Goal: Information Seeking & Learning: Understand process/instructions

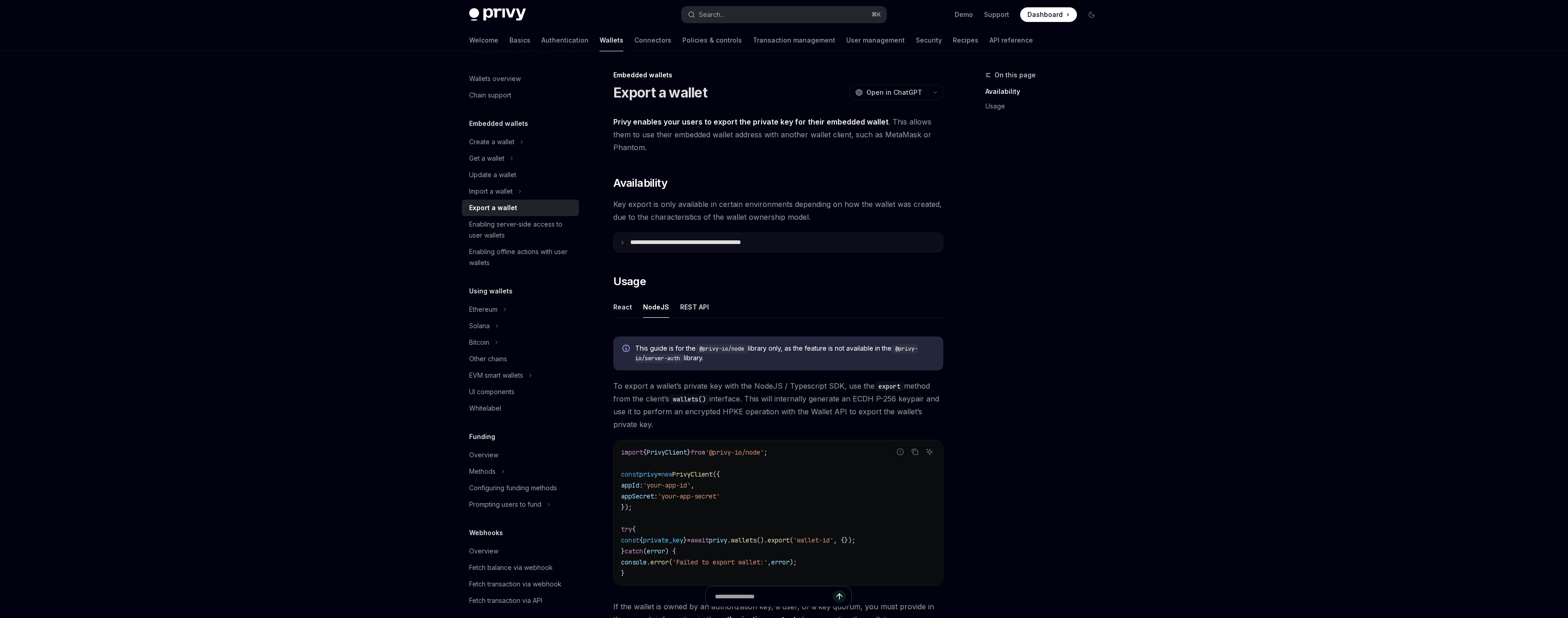
click at [629, 244] on summary "**********" at bounding box center [778, 242] width 329 height 18
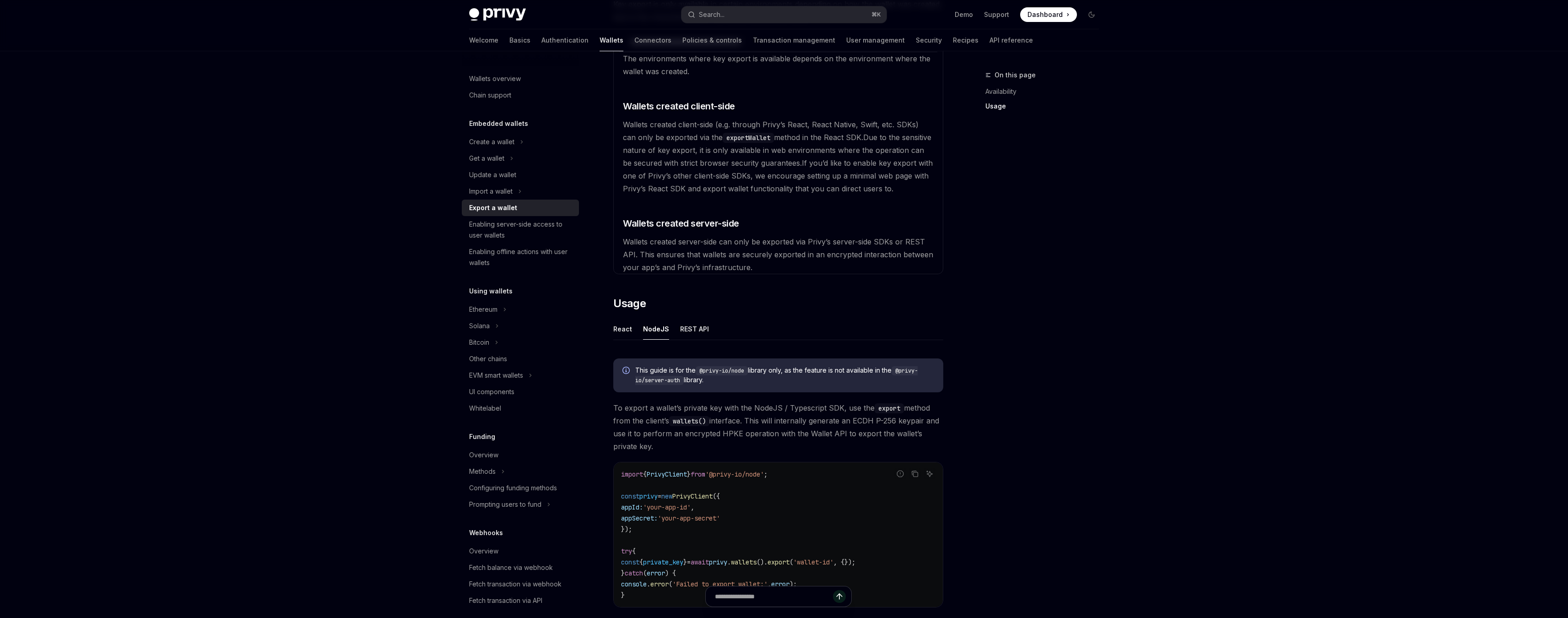
scroll to position [206, 0]
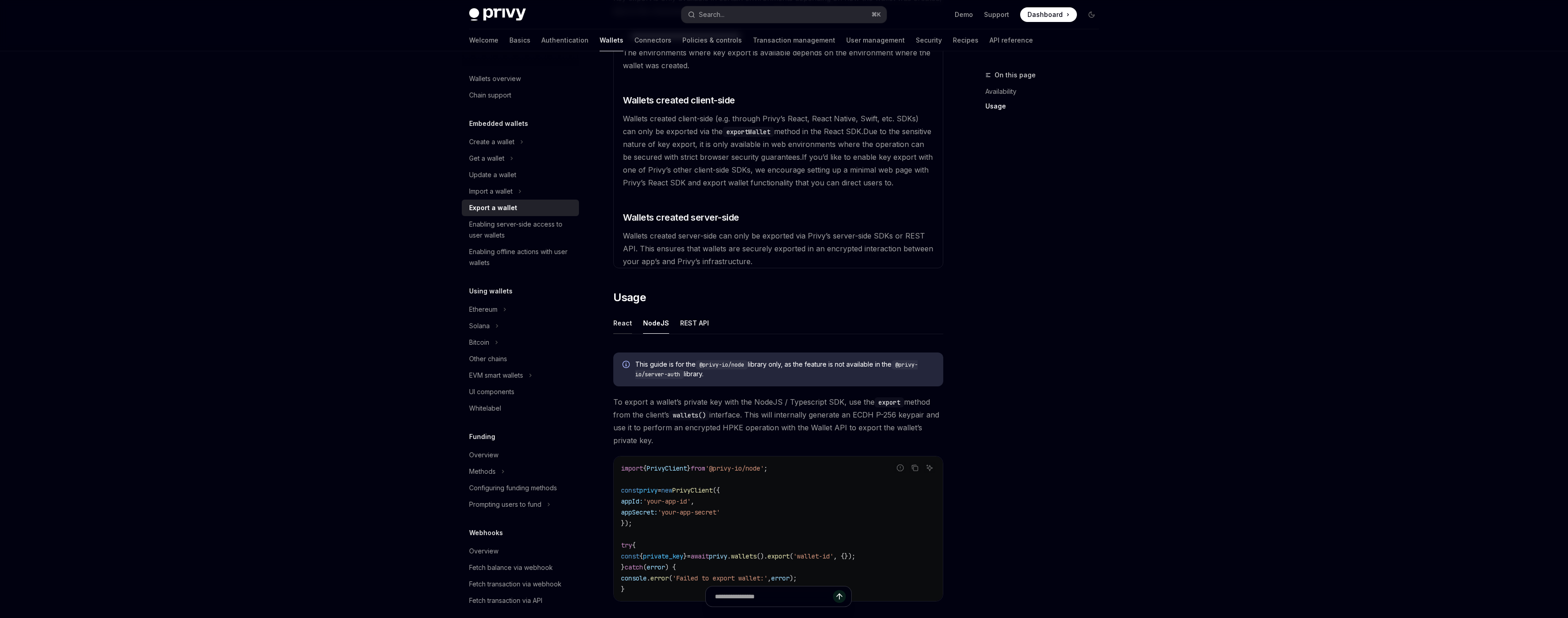
click at [615, 319] on button "React" at bounding box center [623, 322] width 18 height 21
type textarea "*"
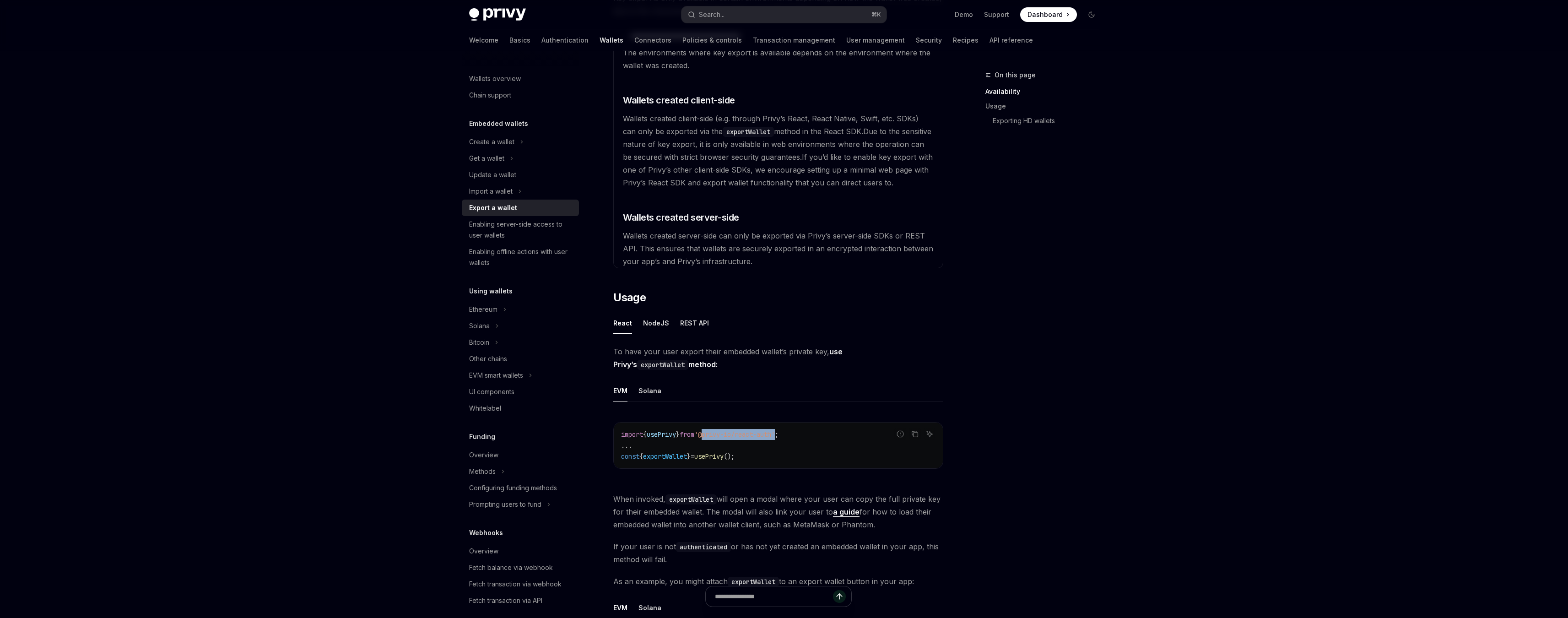
drag, startPoint x: 712, startPoint y: 434, endPoint x: 791, endPoint y: 435, distance: 79.0
click at [775, 435] on span "'@privy-io/react-auth'" at bounding box center [734, 434] width 81 height 8
copy span "@privy-io/react-auth"
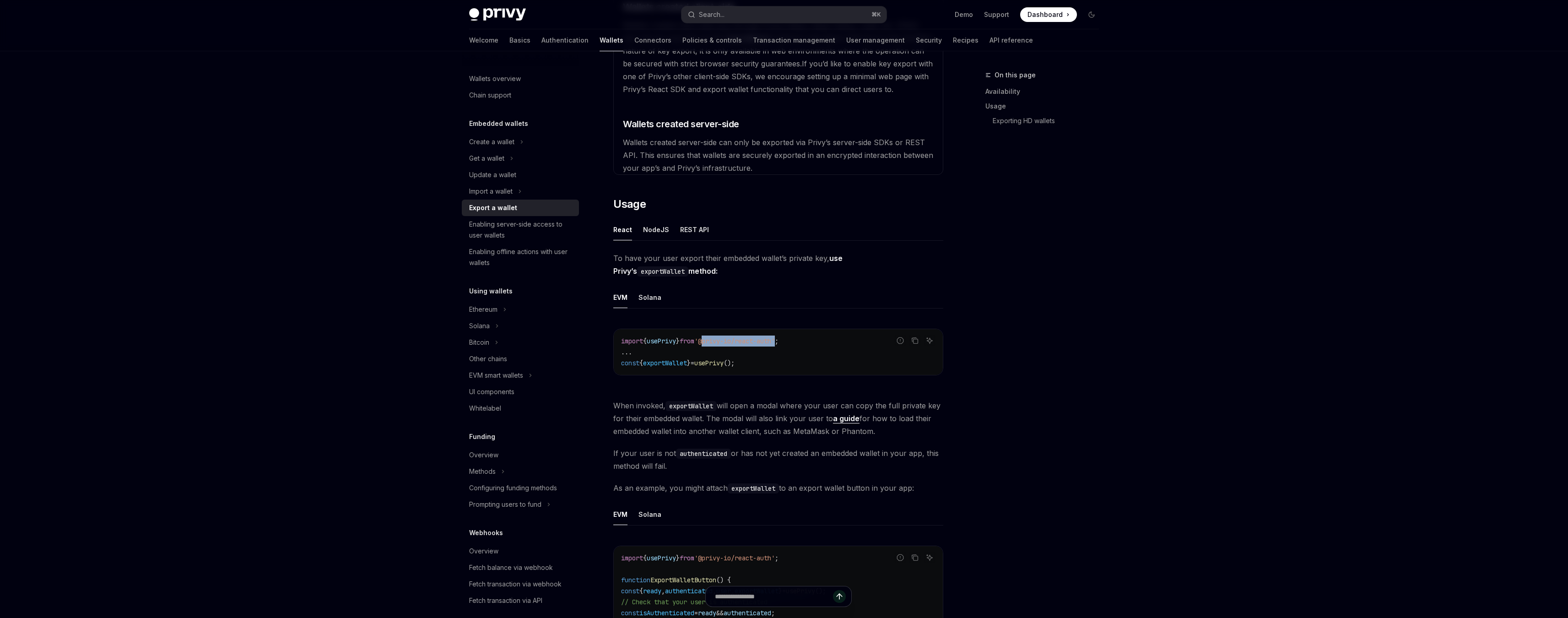
scroll to position [347, 0]
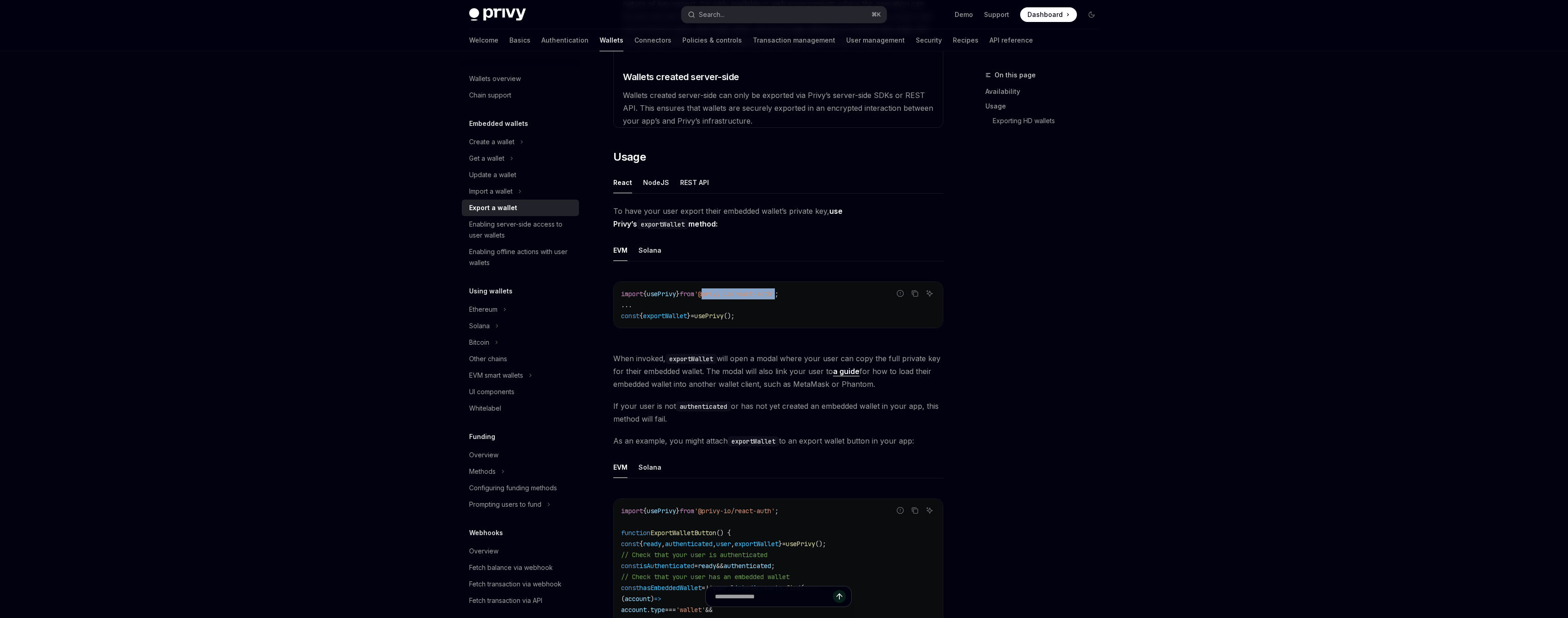
click at [737, 297] on span "'@privy-io/react-auth'" at bounding box center [734, 293] width 81 height 8
drag, startPoint x: 713, startPoint y: 293, endPoint x: 791, endPoint y: 291, distance: 78.0
click at [775, 291] on span "'@privy-io/react-auth'" at bounding box center [734, 293] width 81 height 8
copy span "@privy-io/react-auth"
click at [753, 316] on code "import { usePrivy } from '@privy-io/react-auth' ; ... const { exportWallet } = …" at bounding box center [778, 304] width 315 height 33
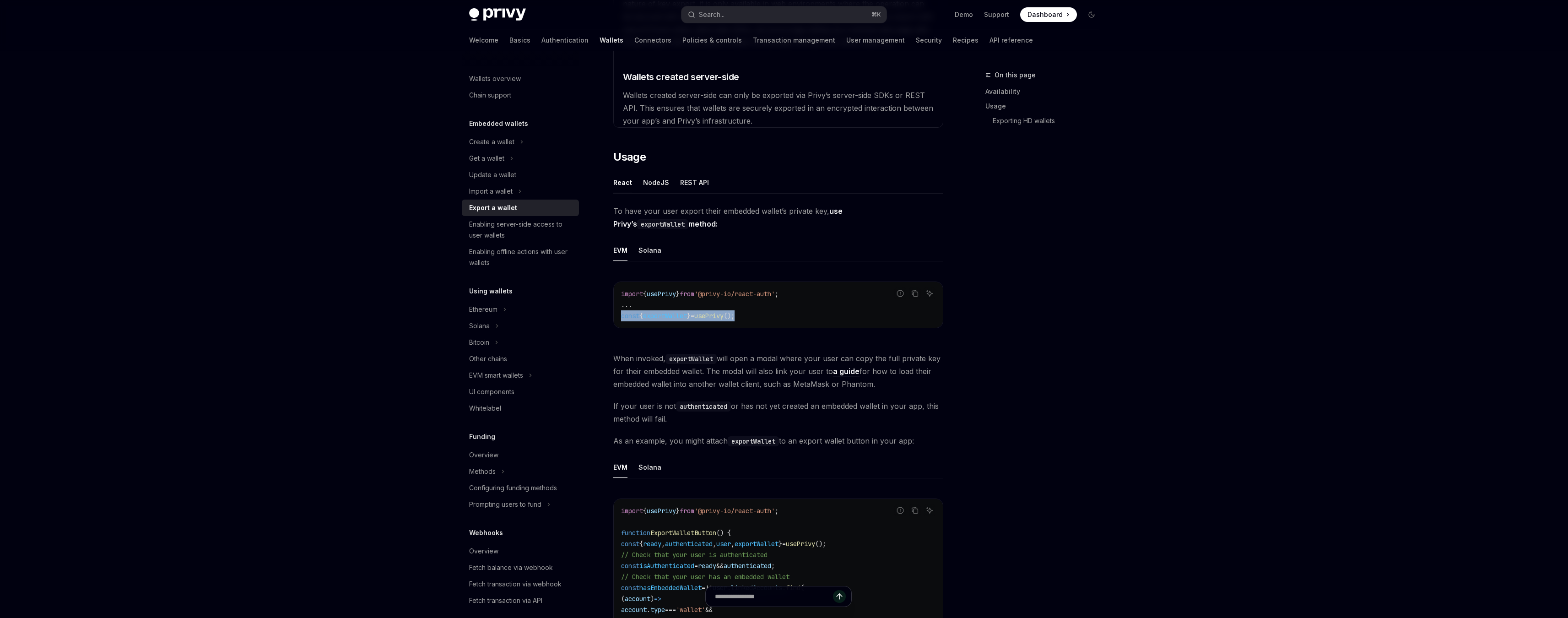
drag, startPoint x: 758, startPoint y: 316, endPoint x: 615, endPoint y: 313, distance: 143.0
click at [615, 313] on div "import { usePrivy } from '@privy-io/react-auth' ; ... const { exportWallet } = …" at bounding box center [778, 304] width 329 height 46
copy span "const { exportWallet } = usePrivy ();"
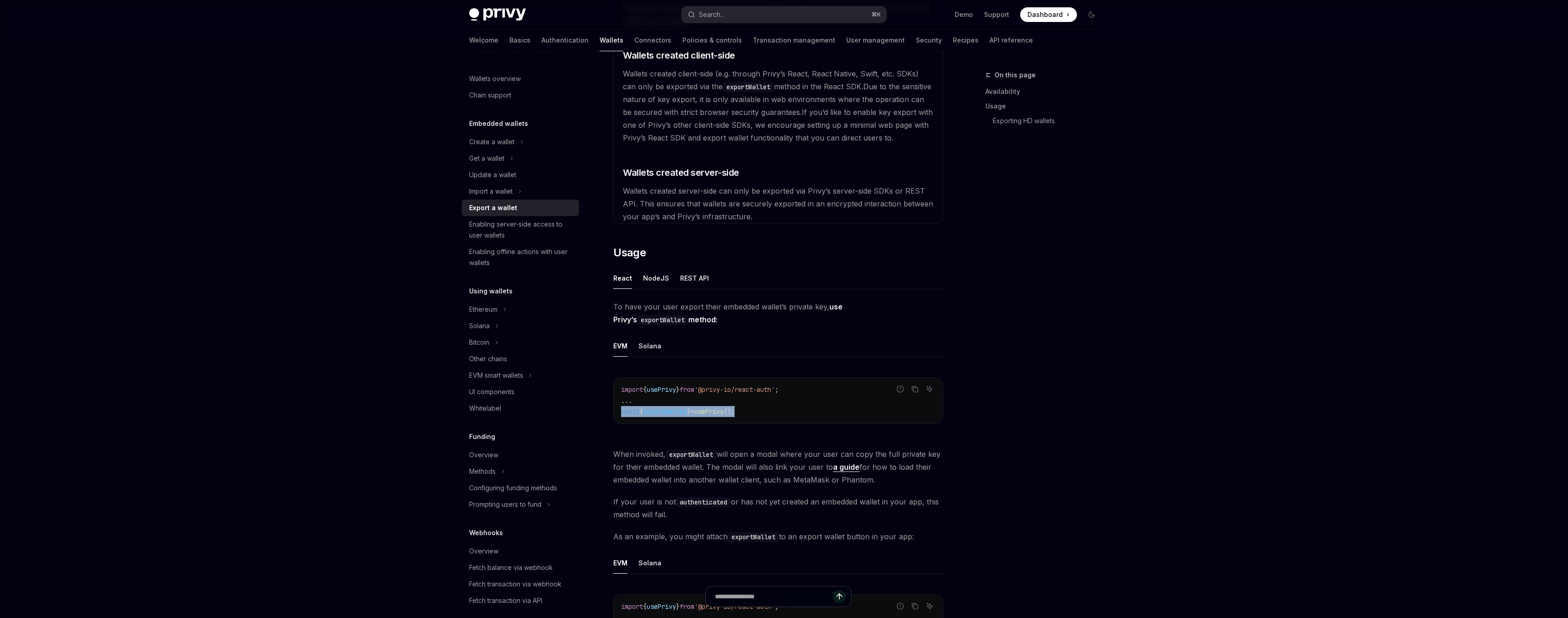
scroll to position [295, 0]
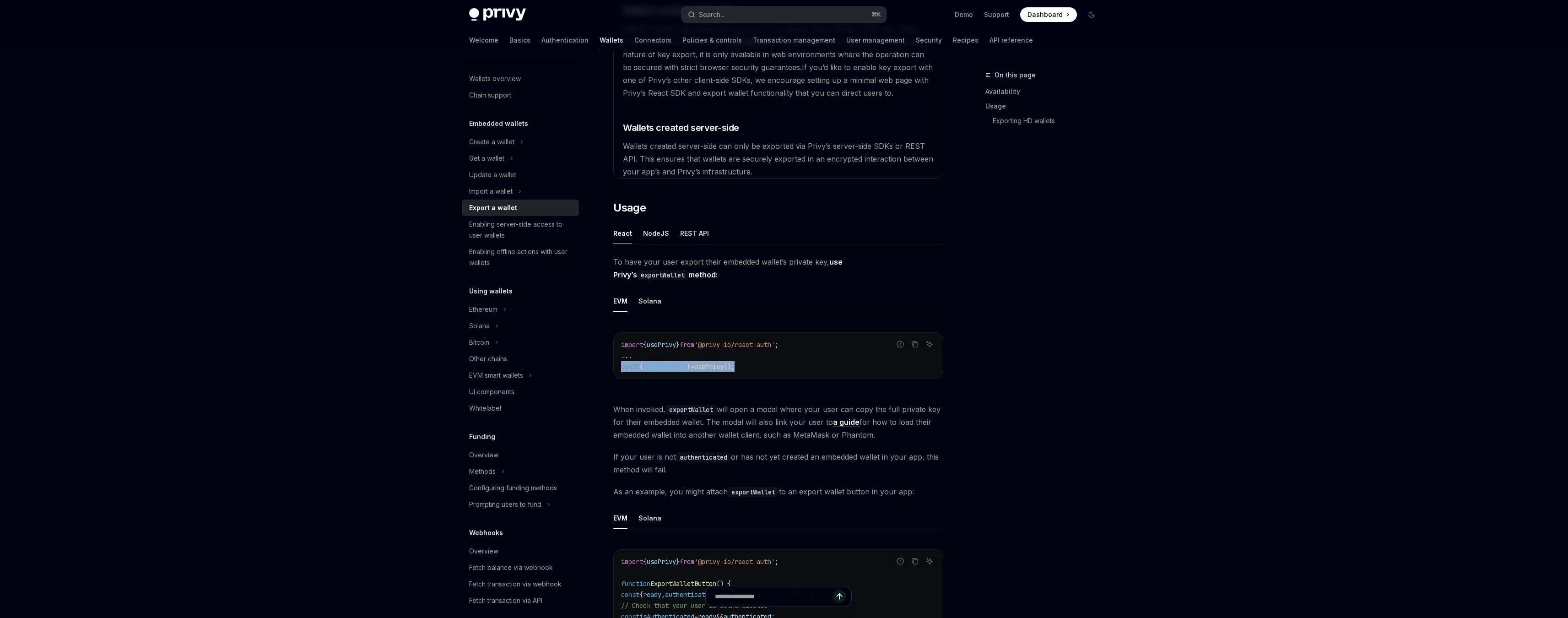
click at [710, 362] on code "import { usePrivy } from '@privy-io/react-auth' ; ... const { exportWallet } = …" at bounding box center [778, 356] width 315 height 33
click at [760, 366] on code "import { usePrivy } from '@privy-io/react-auth' ; ... const { exportWallet } = …" at bounding box center [778, 356] width 315 height 33
drag, startPoint x: 757, startPoint y: 365, endPoint x: 620, endPoint y: 366, distance: 137.0
click at [620, 366] on div "import { usePrivy } from '@privy-io/react-auth' ; ... const { exportWallet } = …" at bounding box center [778, 356] width 329 height 46
copy span "const { exportWallet } = usePrivy ();"
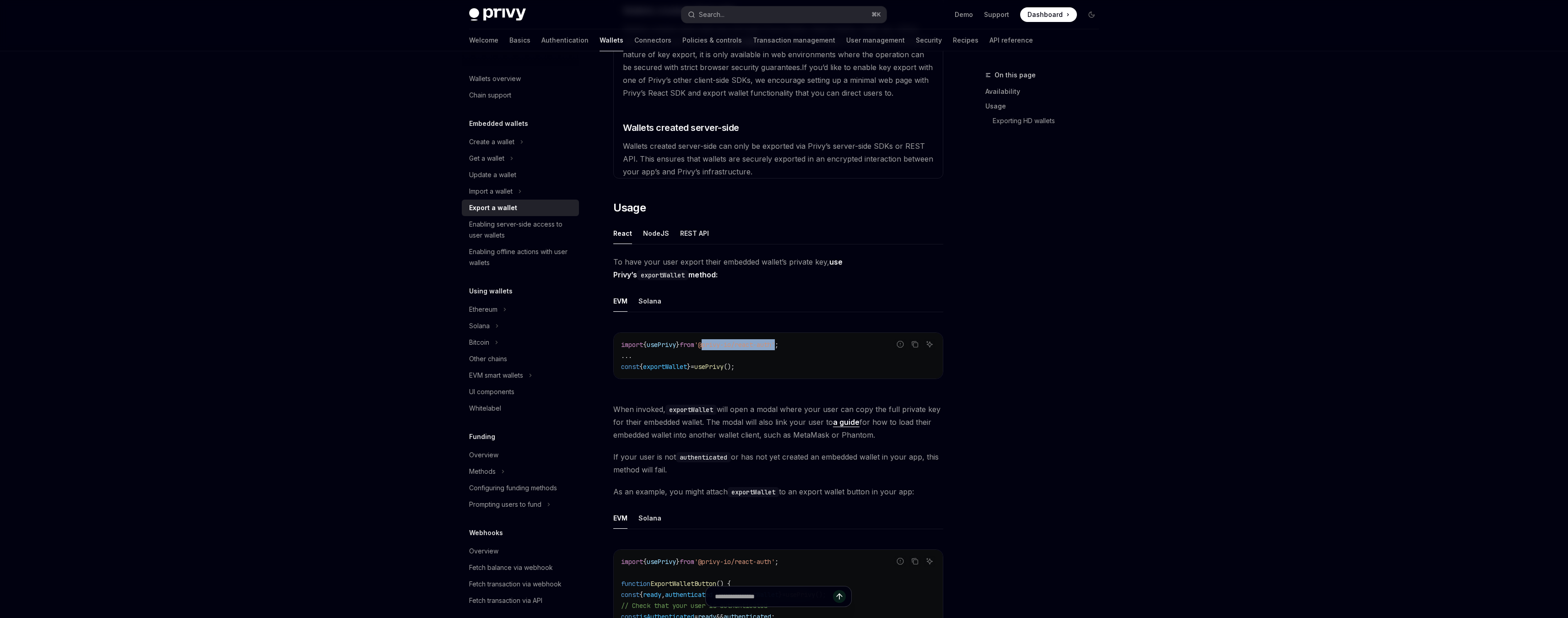
drag, startPoint x: 714, startPoint y: 345, endPoint x: 790, endPoint y: 342, distance: 76.1
click at [775, 342] on span "'@privy-io/react-auth'" at bounding box center [734, 344] width 81 height 8
copy span "@privy-io/react-auth"
drag, startPoint x: 777, startPoint y: 366, endPoint x: 617, endPoint y: 366, distance: 160.0
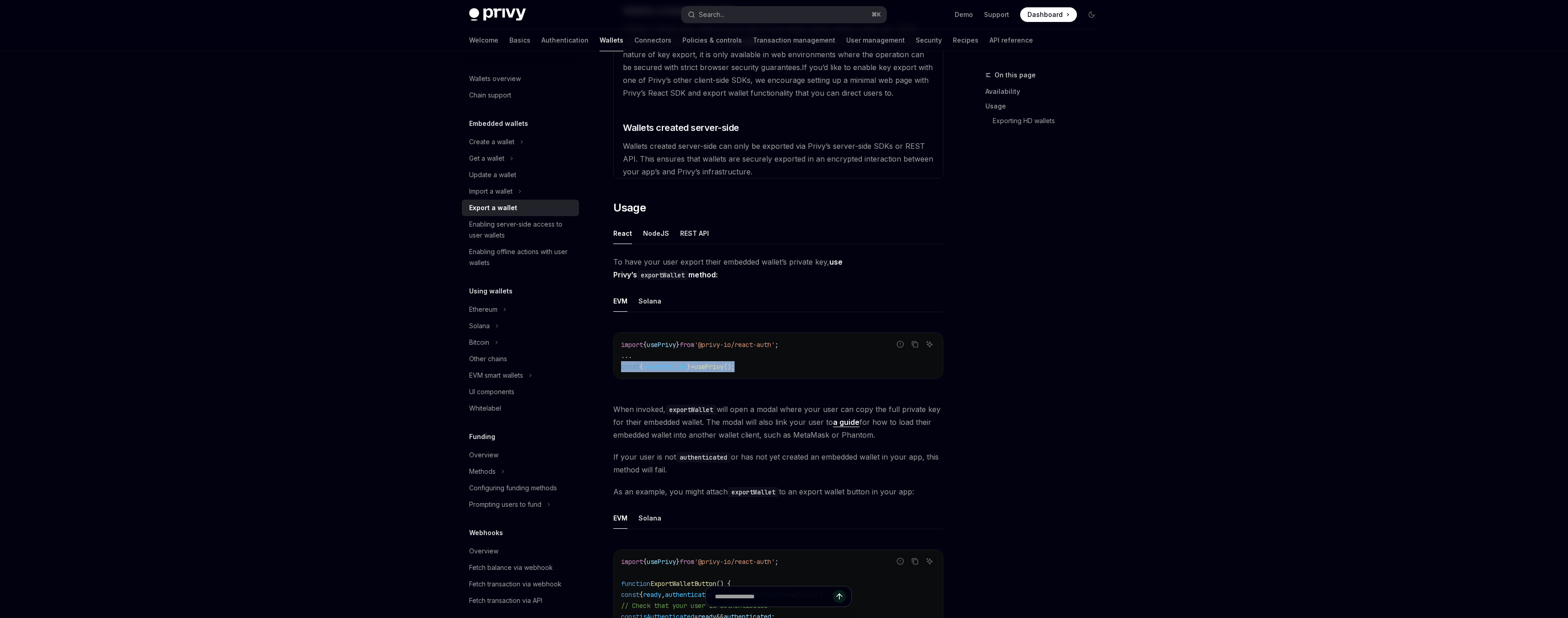
click at [617, 366] on div "import { usePrivy } from '@privy-io/react-auth' ; ... const { exportWallet } = …" at bounding box center [778, 356] width 329 height 46
copy span "const { exportWallet } = usePrivy ();"
click at [1178, 344] on div "Privy Docs home page Search... ⌘ K Demo Support Dashboard Dashboard Search... N…" at bounding box center [784, 483] width 1568 height 1558
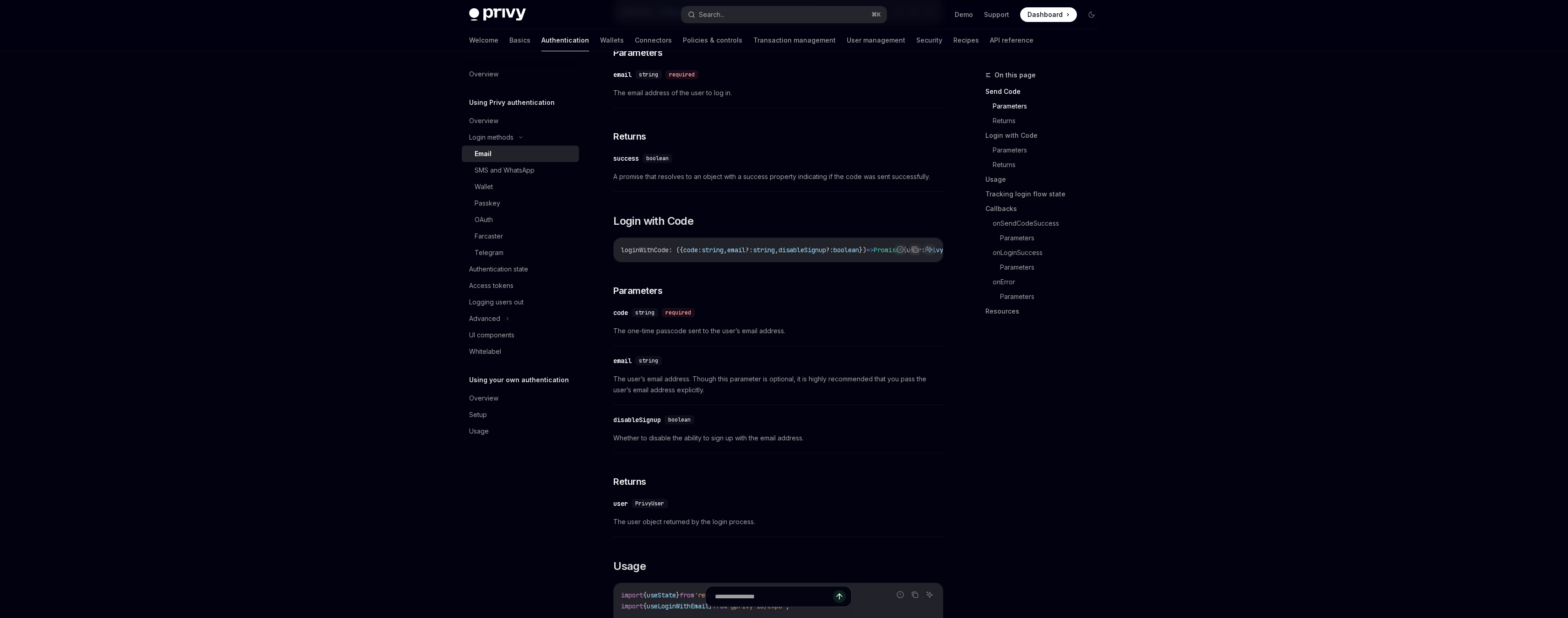
scroll to position [0, 77]
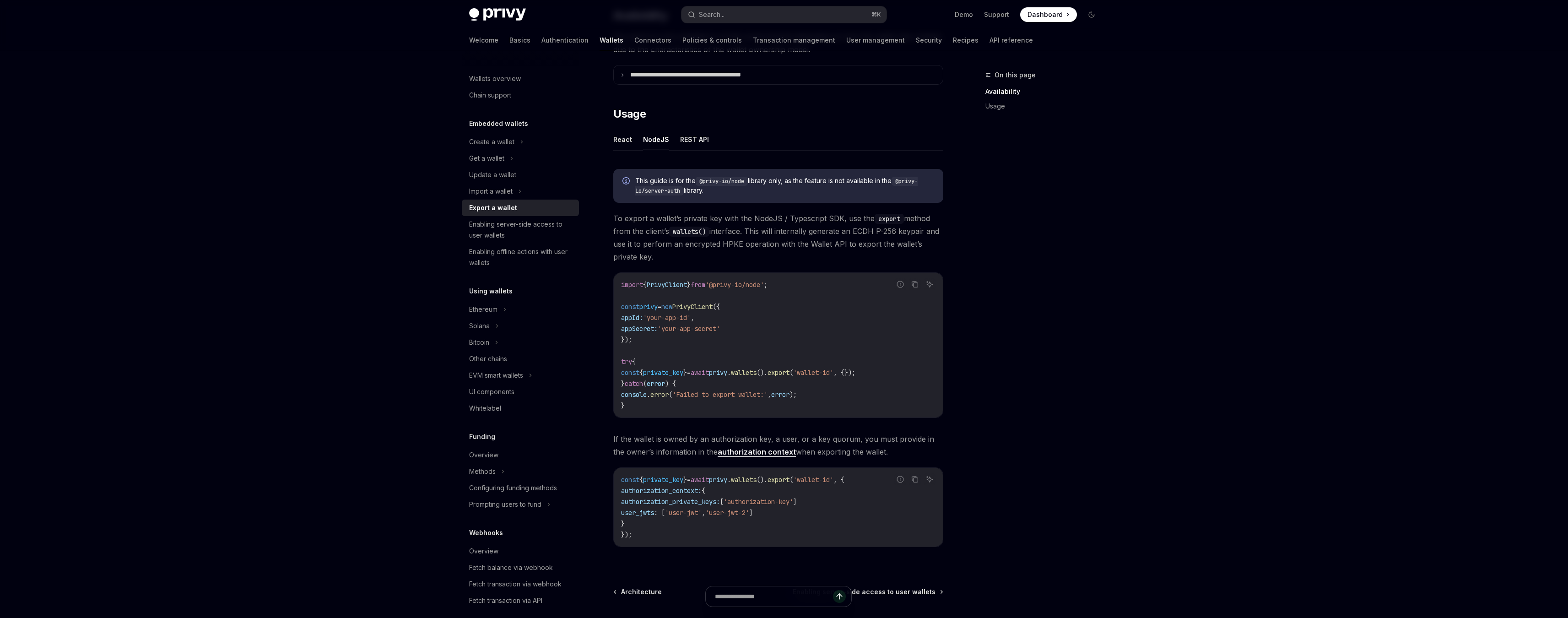
scroll to position [168, 0]
click at [618, 142] on button "React" at bounding box center [623, 138] width 18 height 21
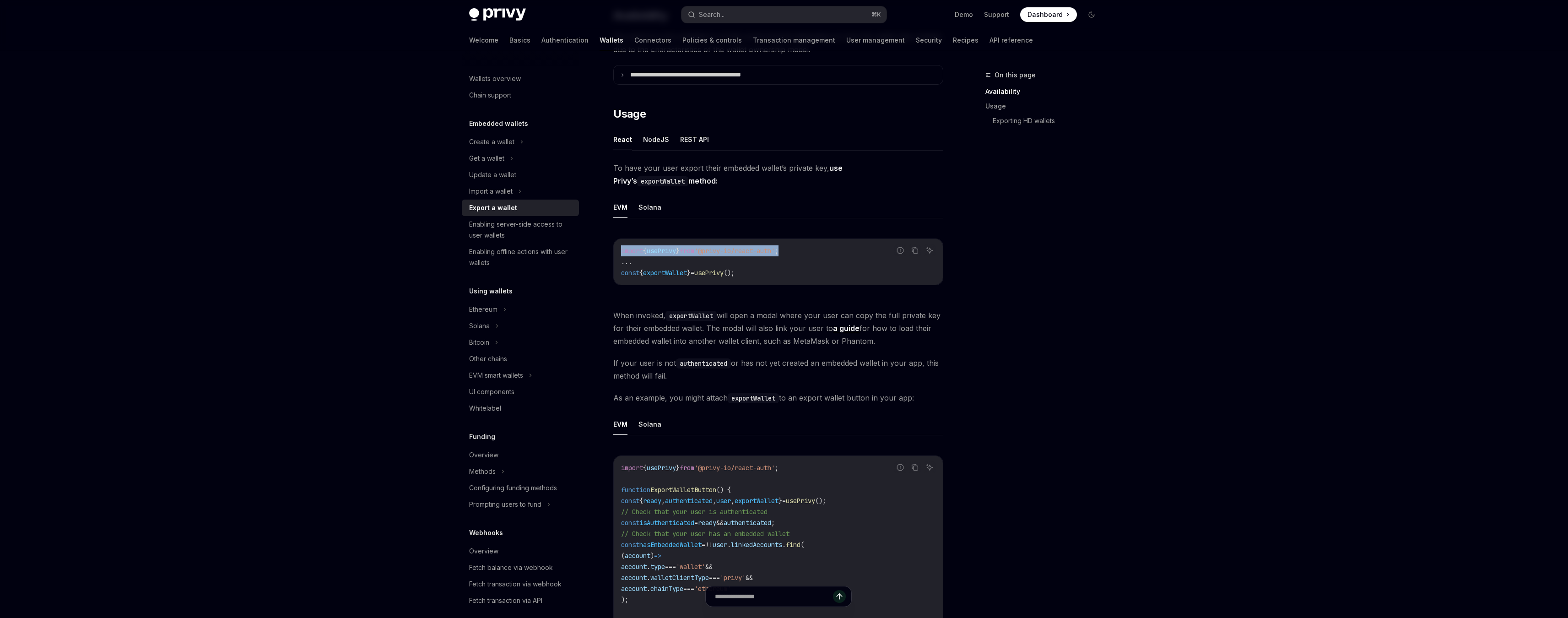
drag, startPoint x: 810, startPoint y: 248, endPoint x: 619, endPoint y: 246, distance: 191.0
click at [619, 246] on div "import { usePrivy } from '@privy-io/react-auth' ; ... const { exportWallet } = …" at bounding box center [778, 261] width 329 height 46
drag, startPoint x: 770, startPoint y: 275, endPoint x: 619, endPoint y: 268, distance: 151.2
click at [619, 268] on div "import { usePrivy } from '@privy-io/react-auth' ; ... const { exportWallet } = …" at bounding box center [778, 261] width 329 height 46
copy span "const { exportWallet } = usePrivy ();"
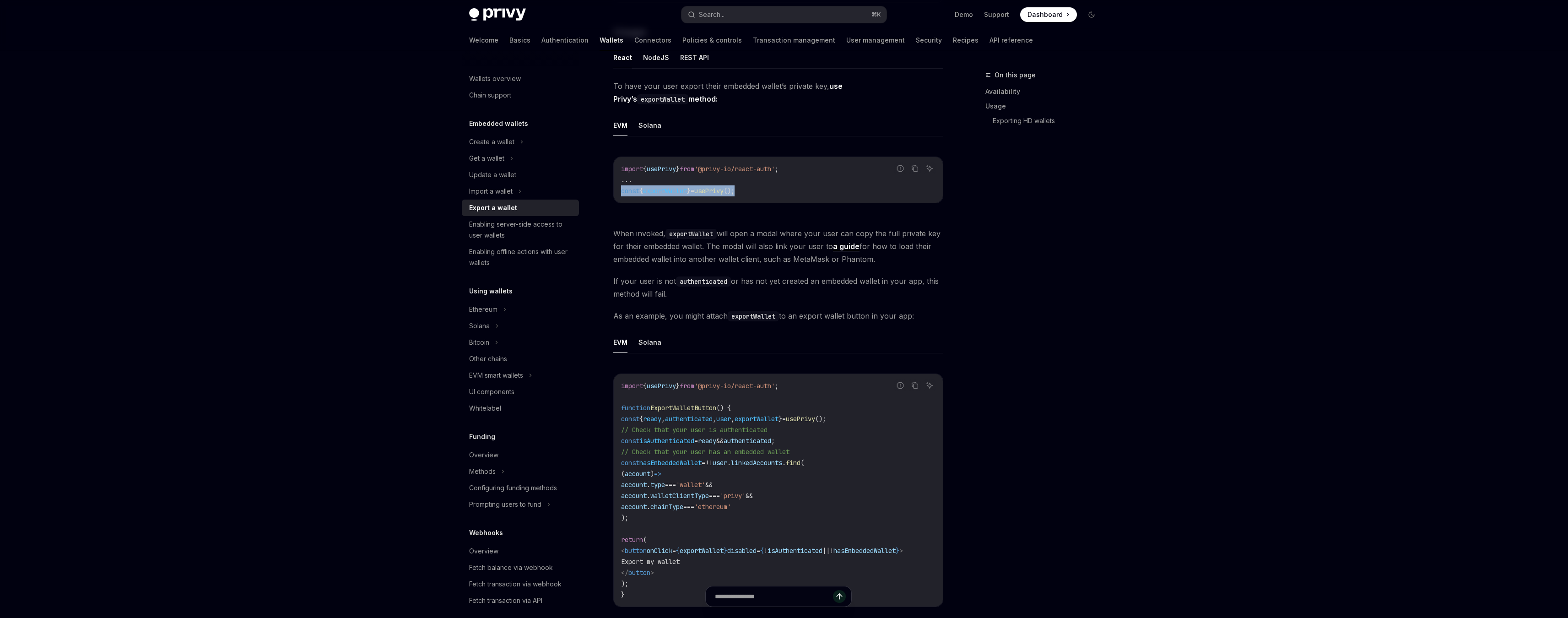
scroll to position [237, 0]
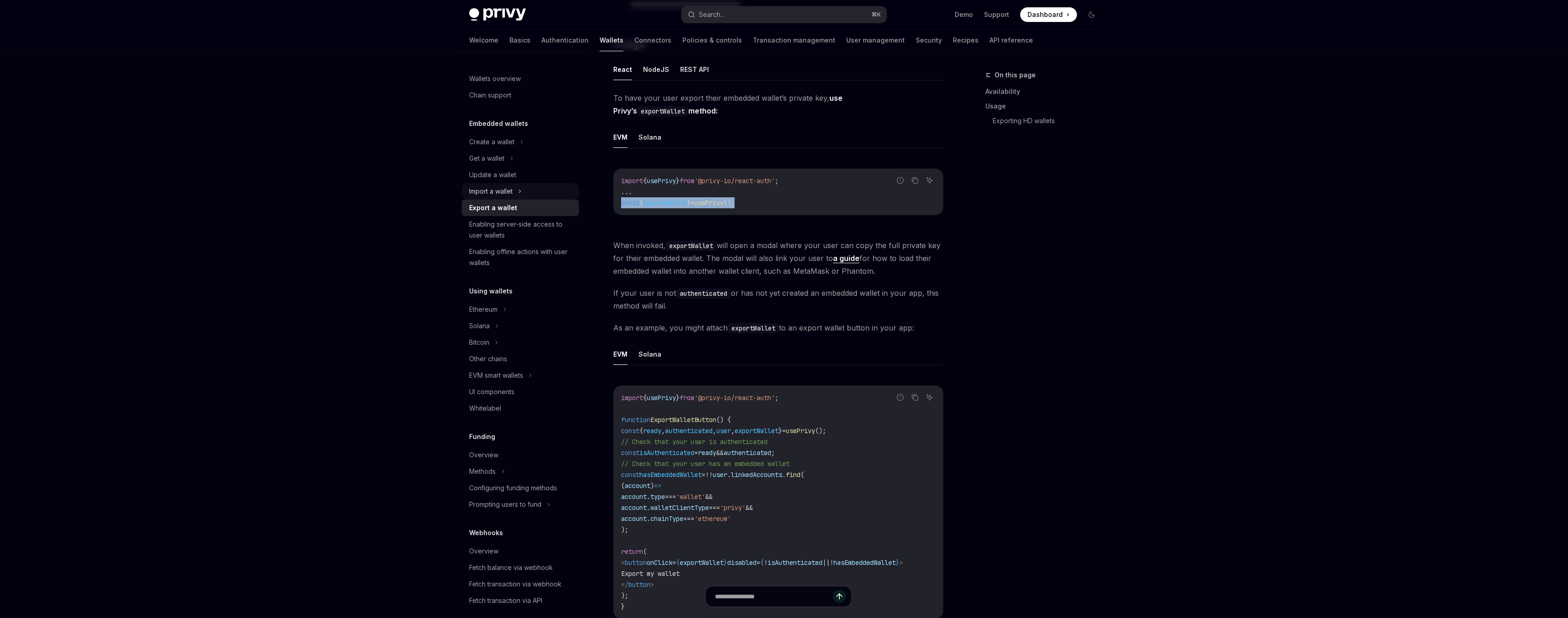
click at [513, 193] on div "Import a wallet" at bounding box center [490, 192] width 43 height 11
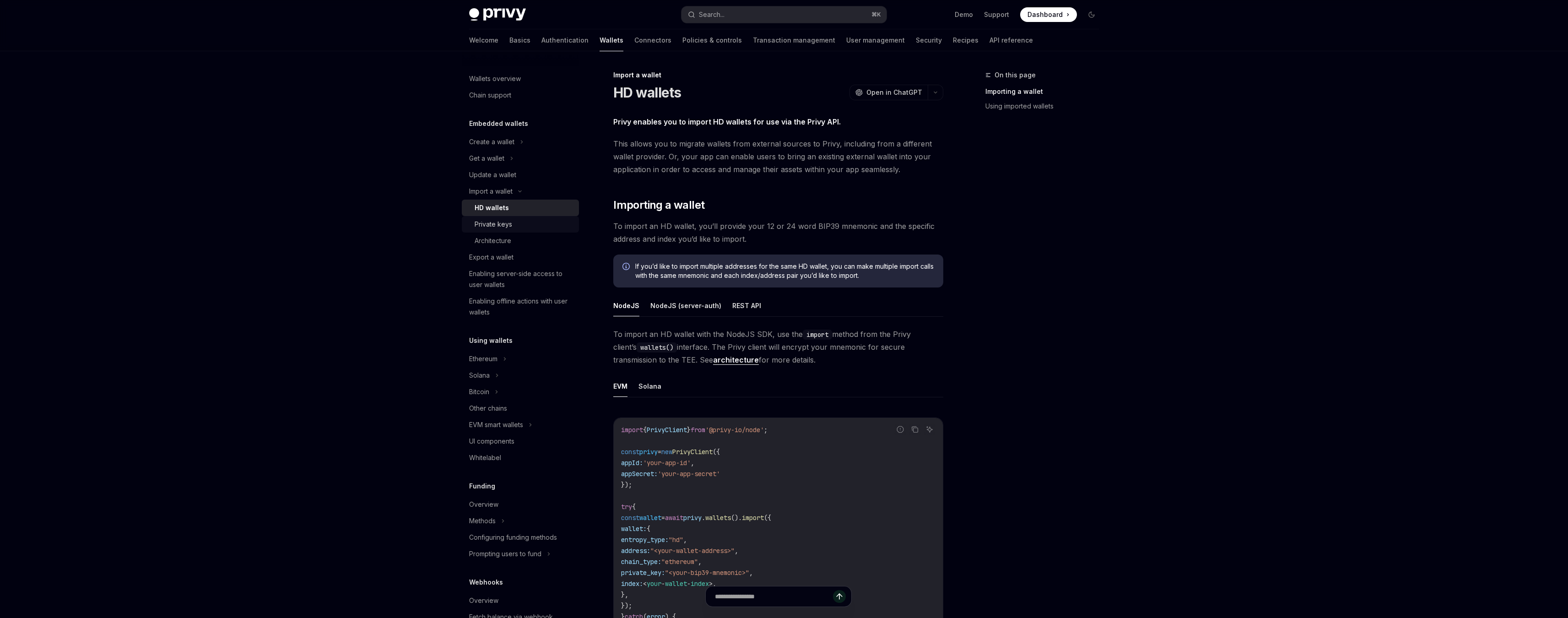
click at [502, 231] on link "Private keys" at bounding box center [521, 225] width 117 height 17
type textarea "*"
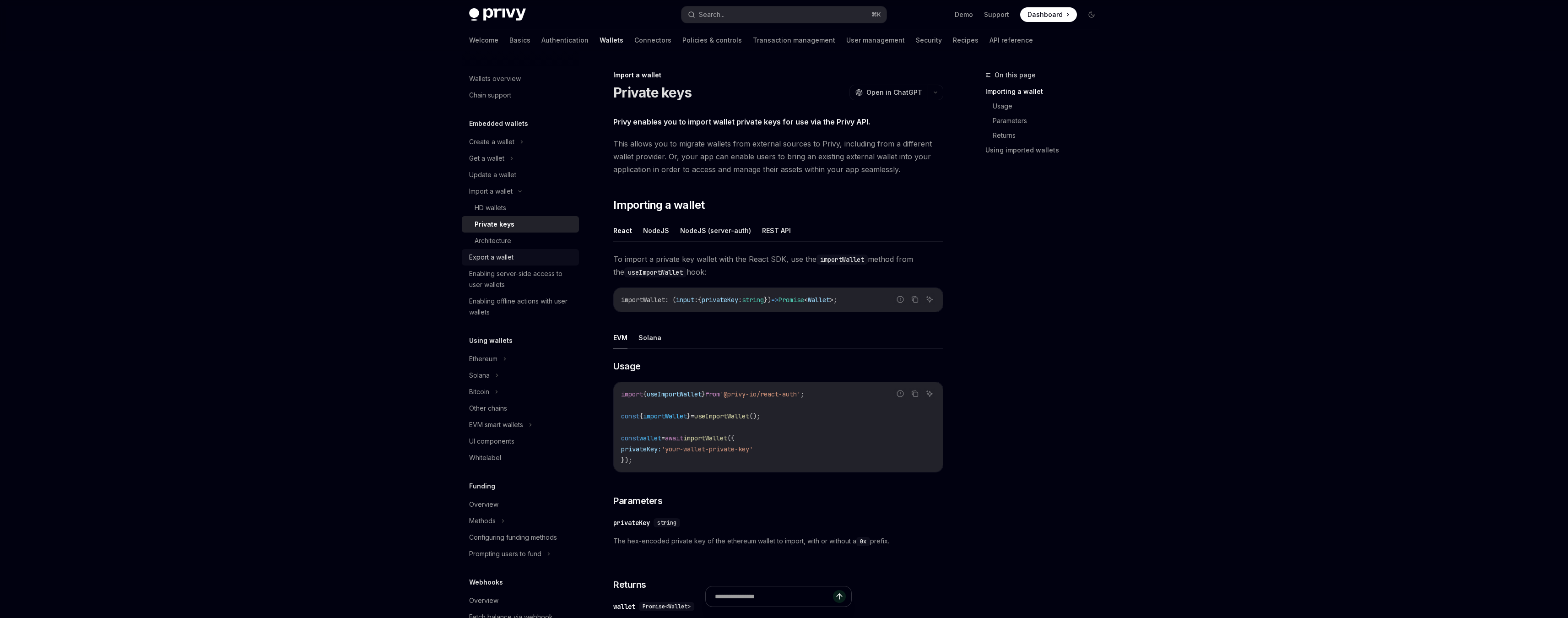
click at [487, 258] on div "Export a wallet" at bounding box center [491, 257] width 44 height 11
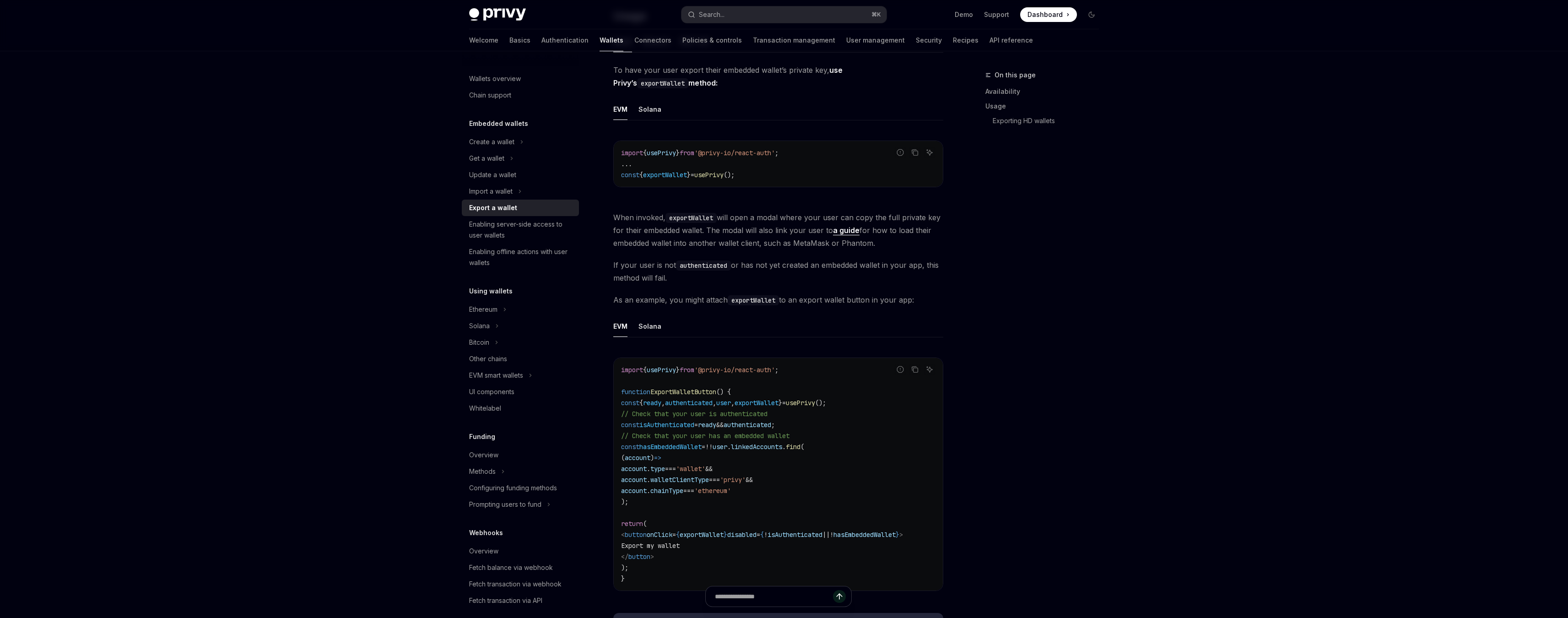
scroll to position [232, 0]
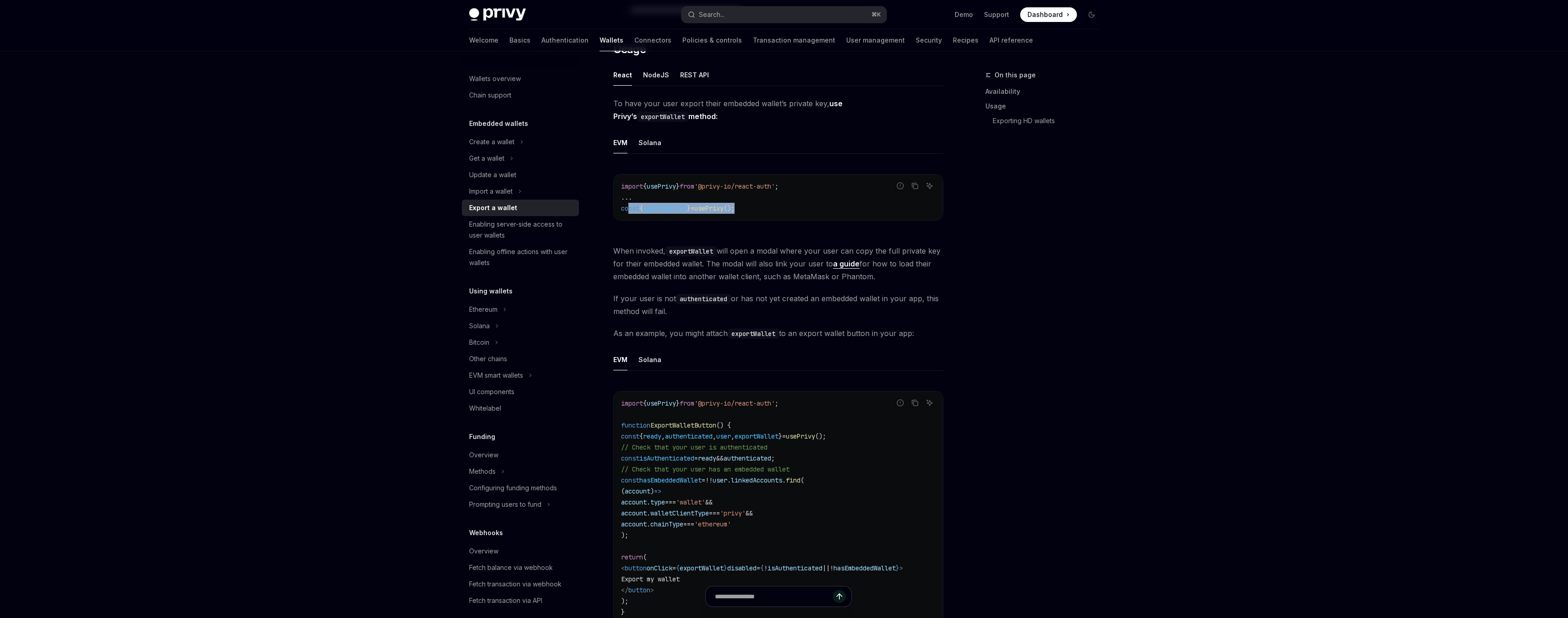
drag, startPoint x: 767, startPoint y: 208, endPoint x: 630, endPoint y: 202, distance: 137.1
click at [629, 202] on code "import { usePrivy } from '@privy-io/react-auth' ; ... const { exportWallet } = …" at bounding box center [778, 197] width 315 height 33
drag, startPoint x: 819, startPoint y: 185, endPoint x: 635, endPoint y: 176, distance: 184.2
click at [635, 176] on div "import { usePrivy } from '@privy-io/react-auth' ; ... const { exportWallet } = …" at bounding box center [778, 197] width 329 height 46
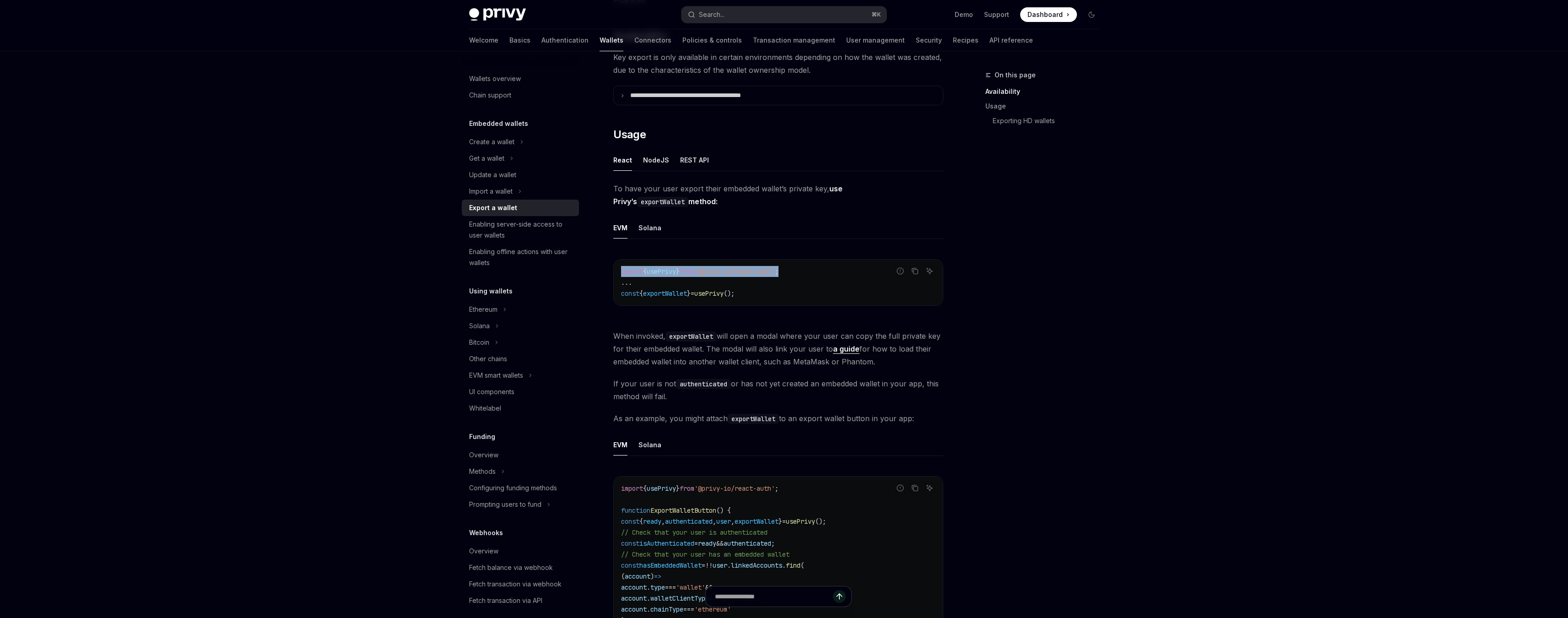
scroll to position [152, 0]
copy span "import { usePrivy } from '@privy-io/react-auth' ;"
click at [755, 274] on code "import { usePrivy } from '@privy-io/react-auth' ; ... const { exportWallet } = …" at bounding box center [778, 277] width 315 height 33
drag, startPoint x: 714, startPoint y: 267, endPoint x: 791, endPoint y: 267, distance: 77.0
click at [775, 267] on span "'@privy-io/react-auth'" at bounding box center [734, 265] width 81 height 8
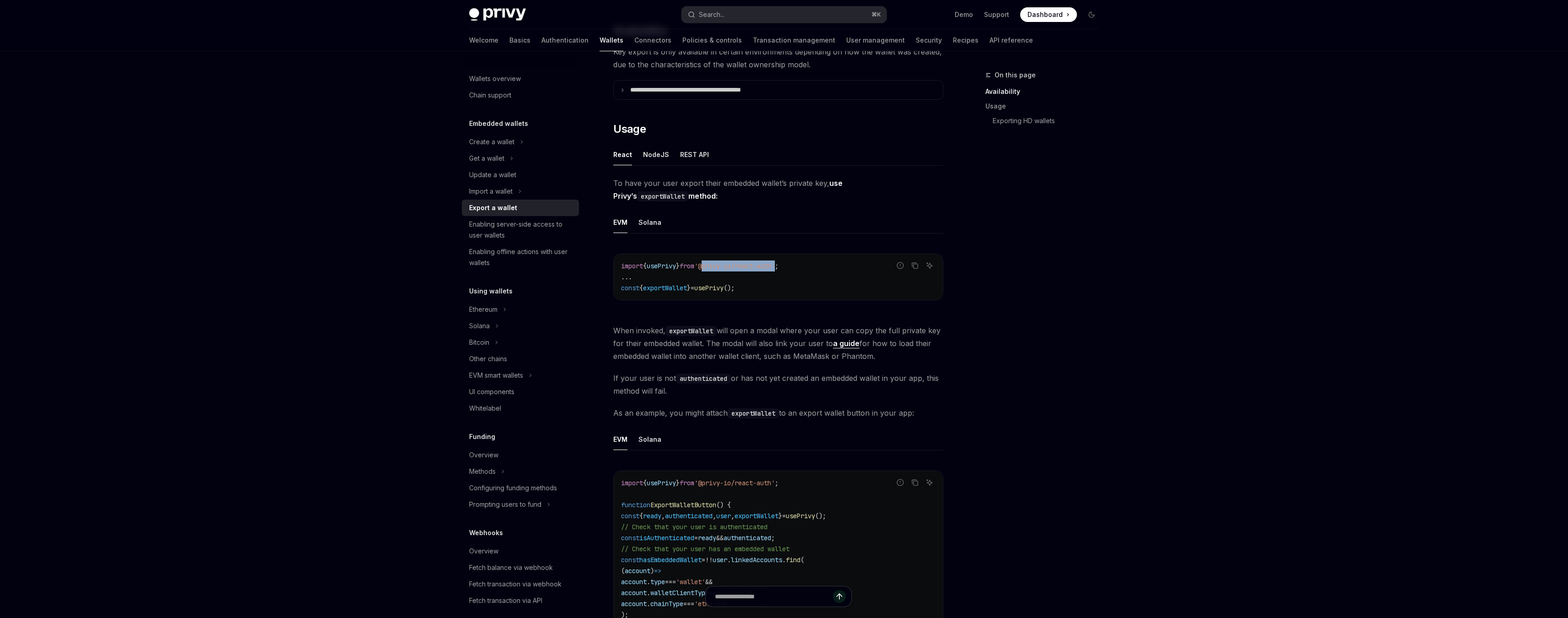
copy span "@privy-io/react-auth"
click at [669, 291] on span "exportWallet" at bounding box center [665, 287] width 44 height 8
copy span "exportWallet"
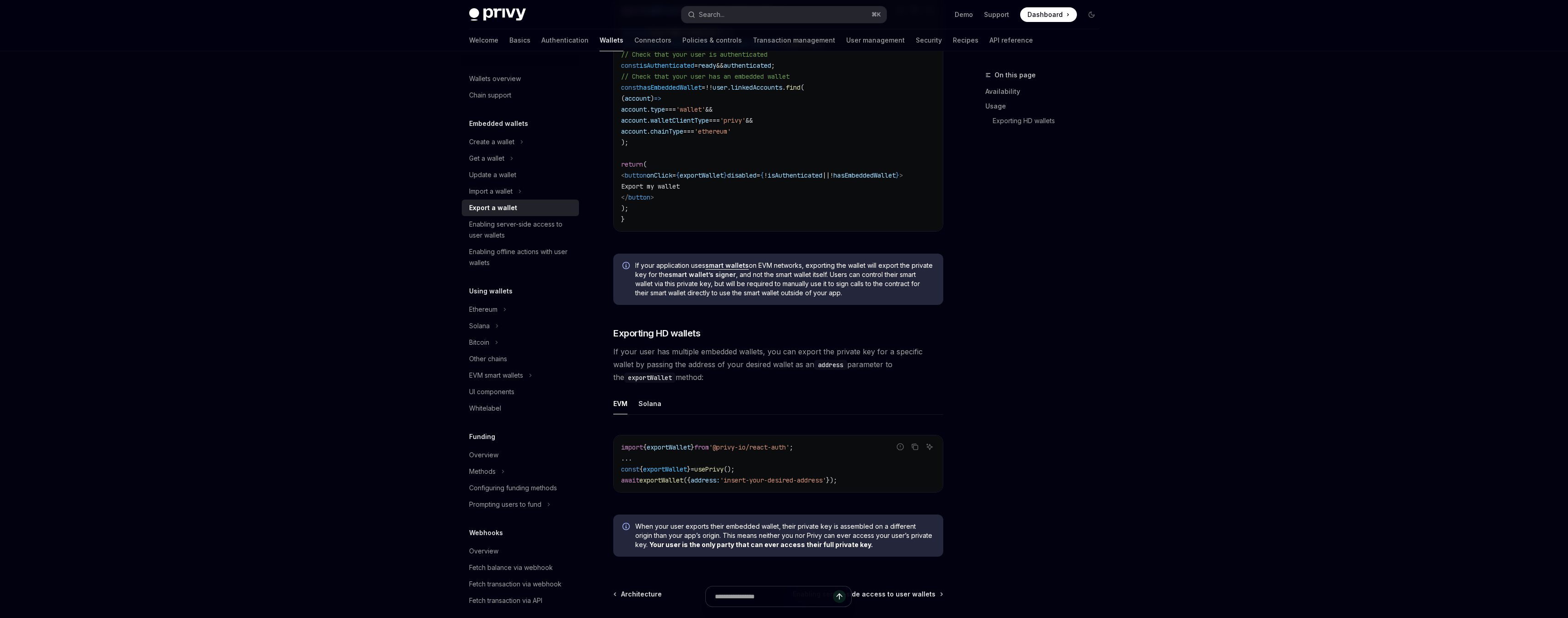
scroll to position [722, 0]
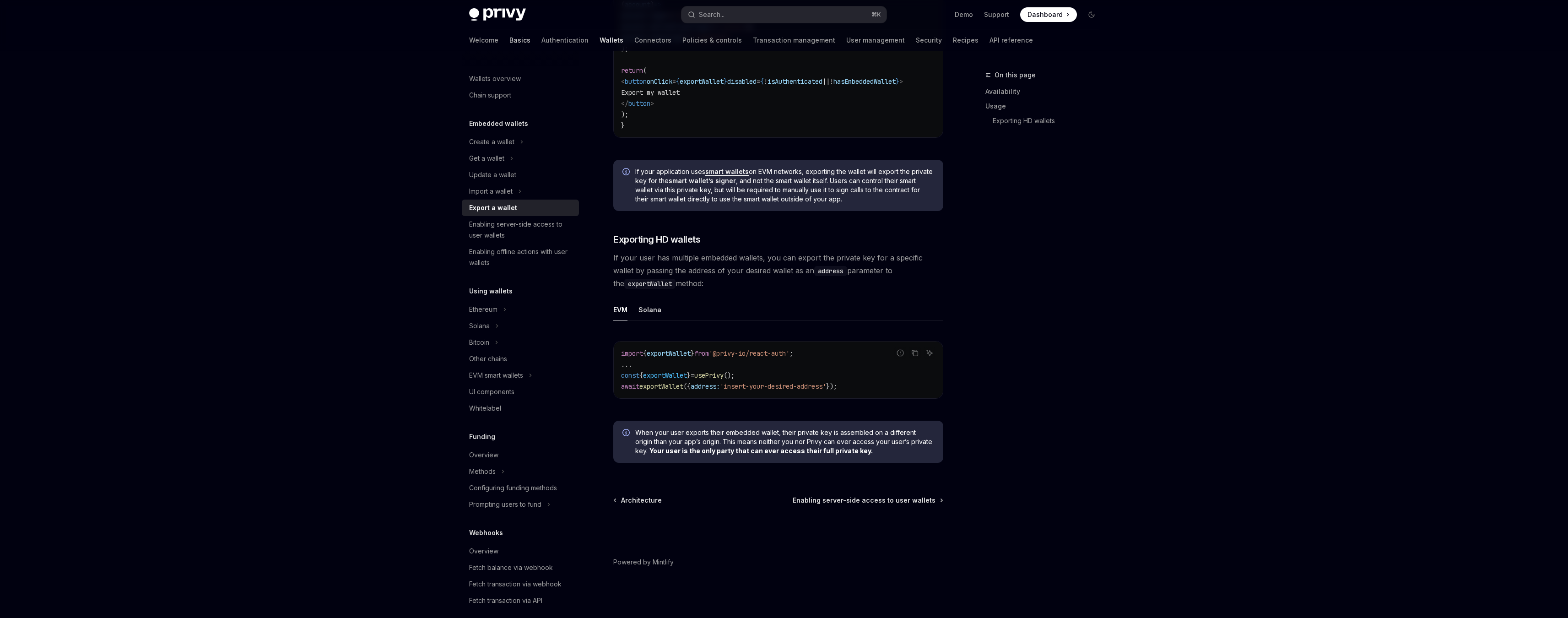
click at [509, 32] on link "Basics" at bounding box center [519, 40] width 21 height 22
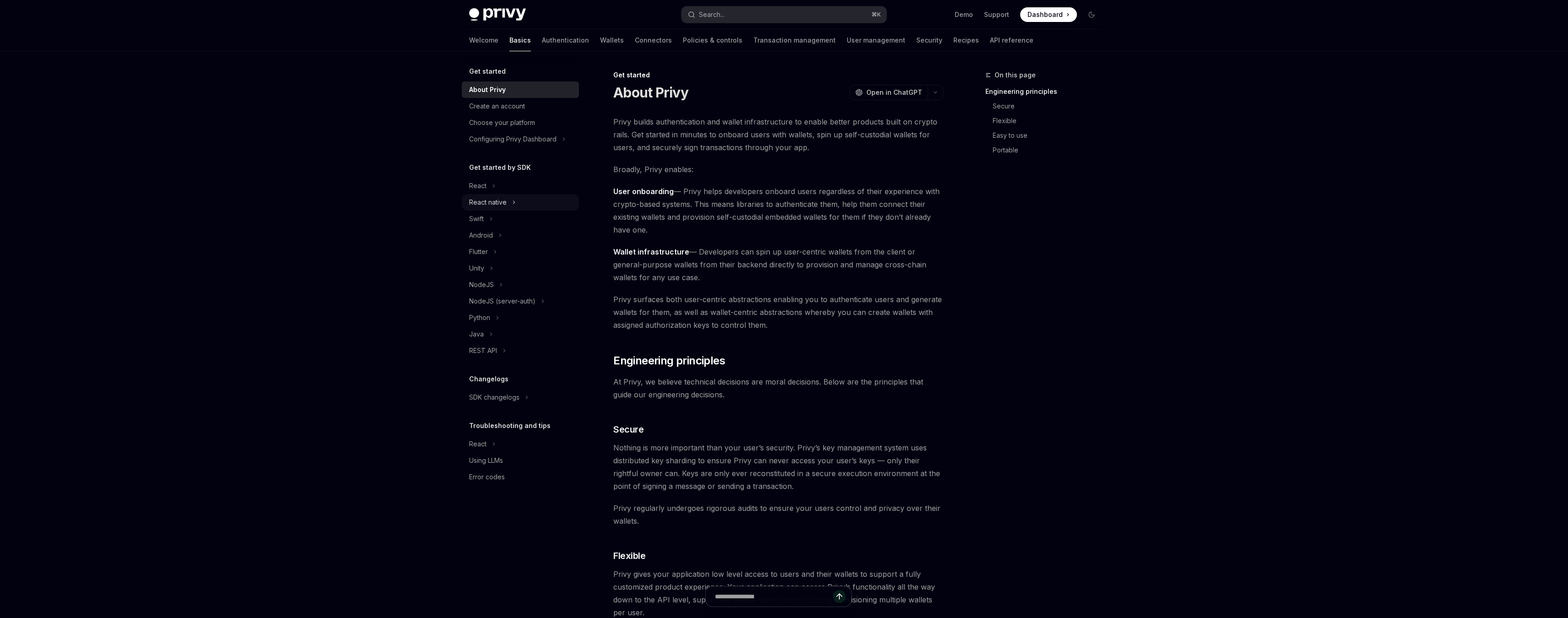
click at [489, 201] on div "React native" at bounding box center [487, 203] width 38 height 11
type textarea "*"
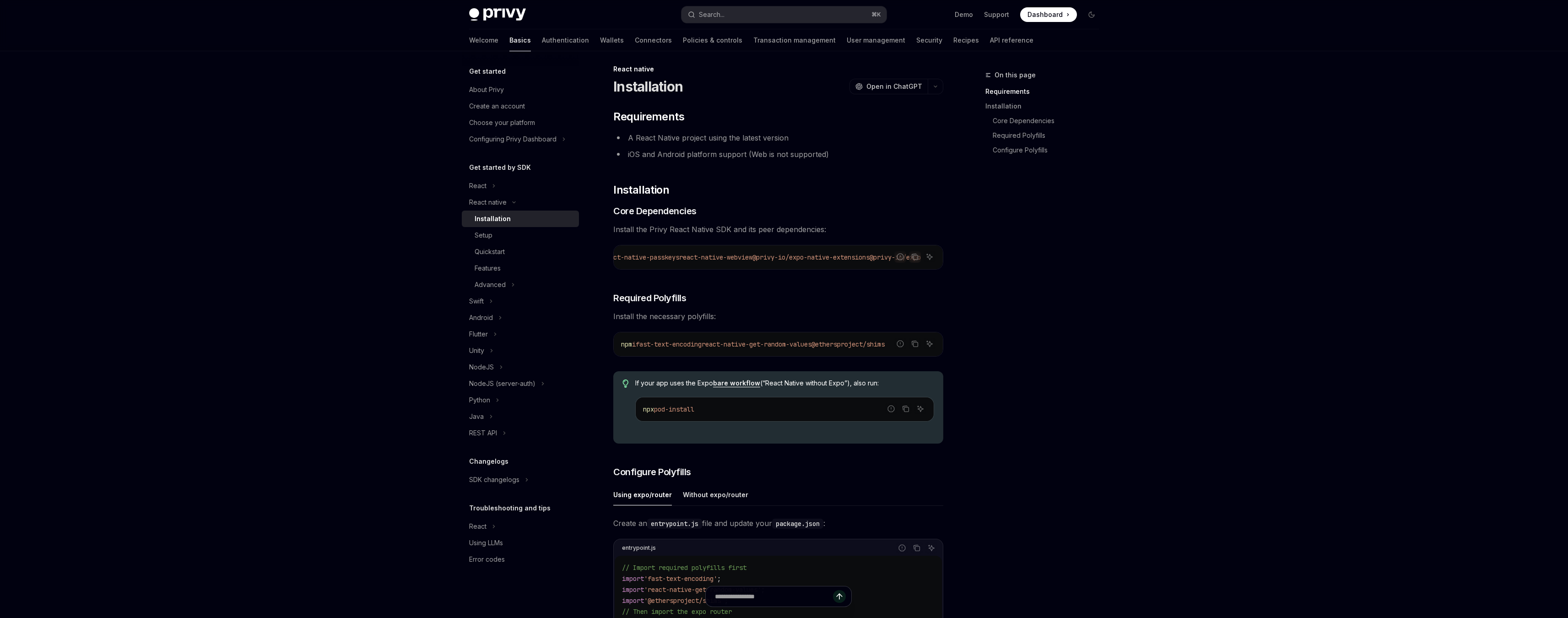
scroll to position [0, 507]
click at [900, 270] on div "Report incorrect code" at bounding box center [900, 270] width 64 height 9
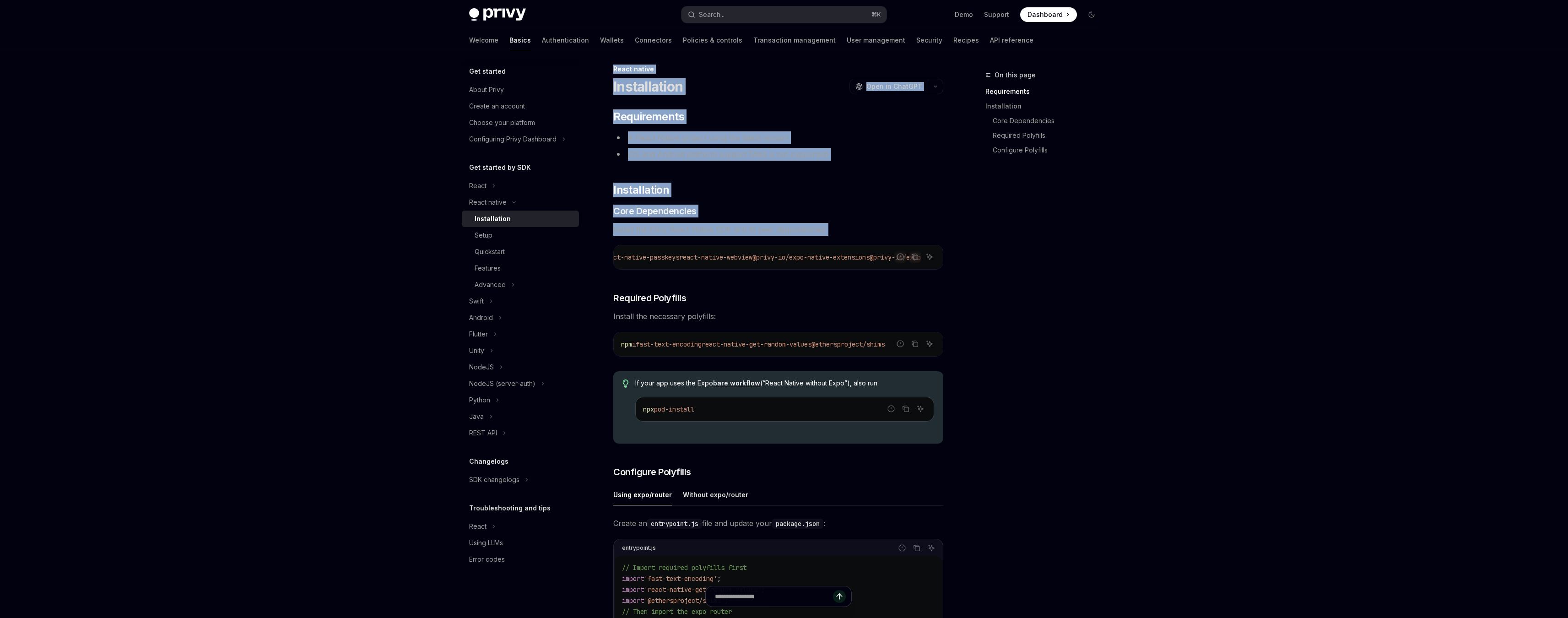
drag, startPoint x: 944, startPoint y: 270, endPoint x: 970, endPoint y: 285, distance: 30.0
click at [970, 285] on div "On this page Requirements Installation Core Dependencies Required Polyfills Con…" at bounding box center [784, 562] width 645 height 1035
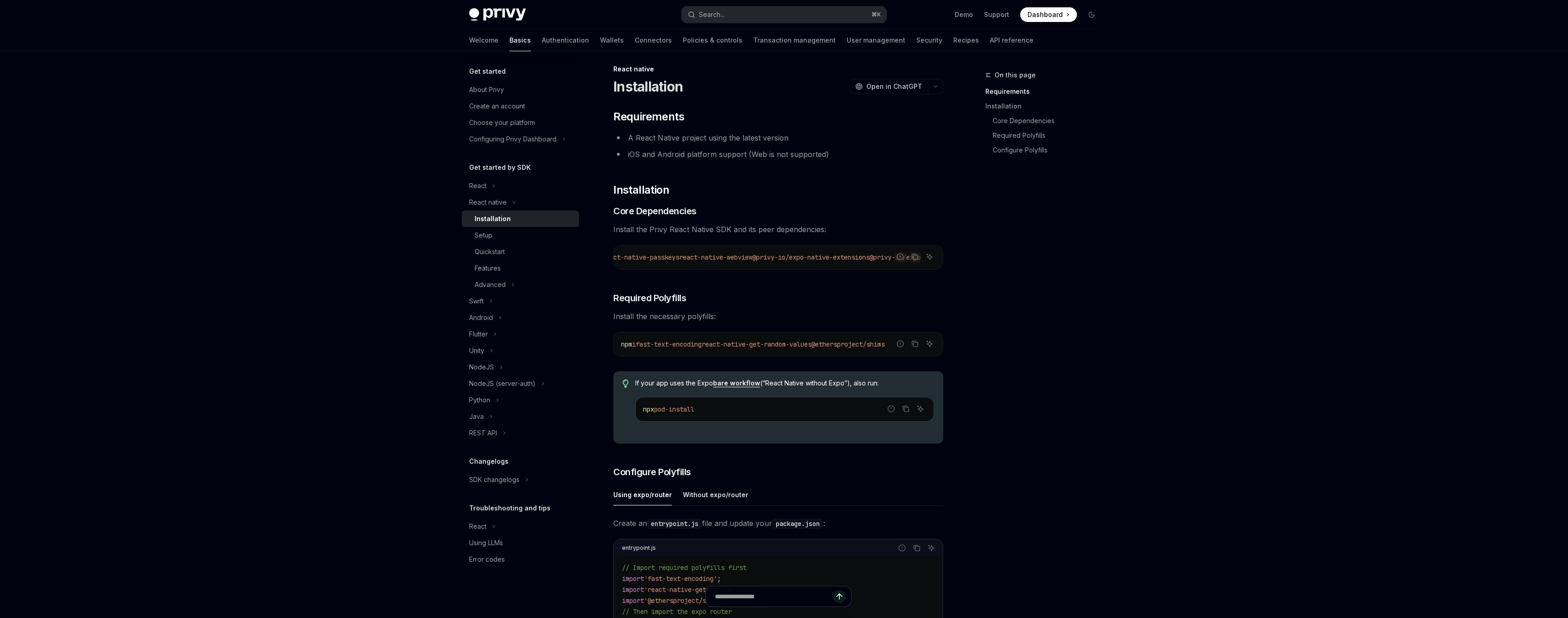
click at [931, 278] on div "​ Requirements A React Native project using the latest version iOS and Android …" at bounding box center [778, 521] width 330 height 823
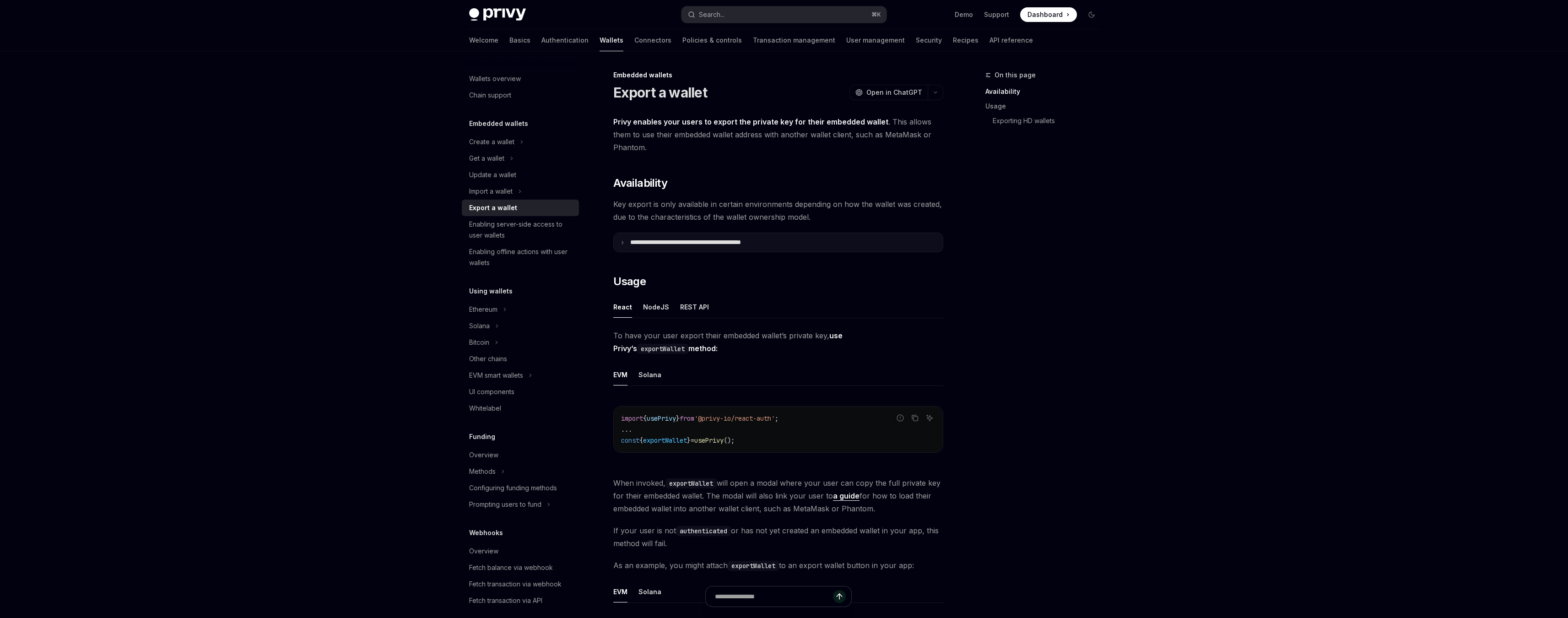
click at [625, 244] on summary "**********" at bounding box center [778, 242] width 329 height 18
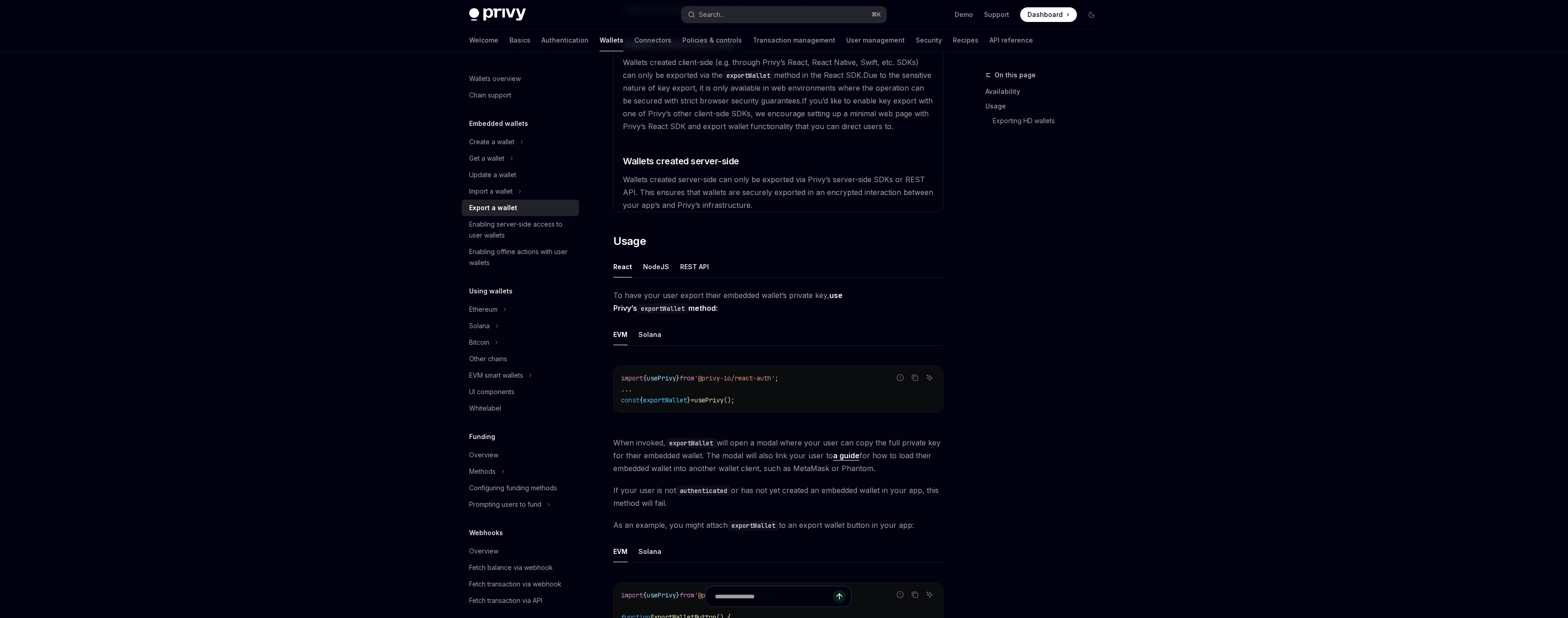
scroll to position [217, 0]
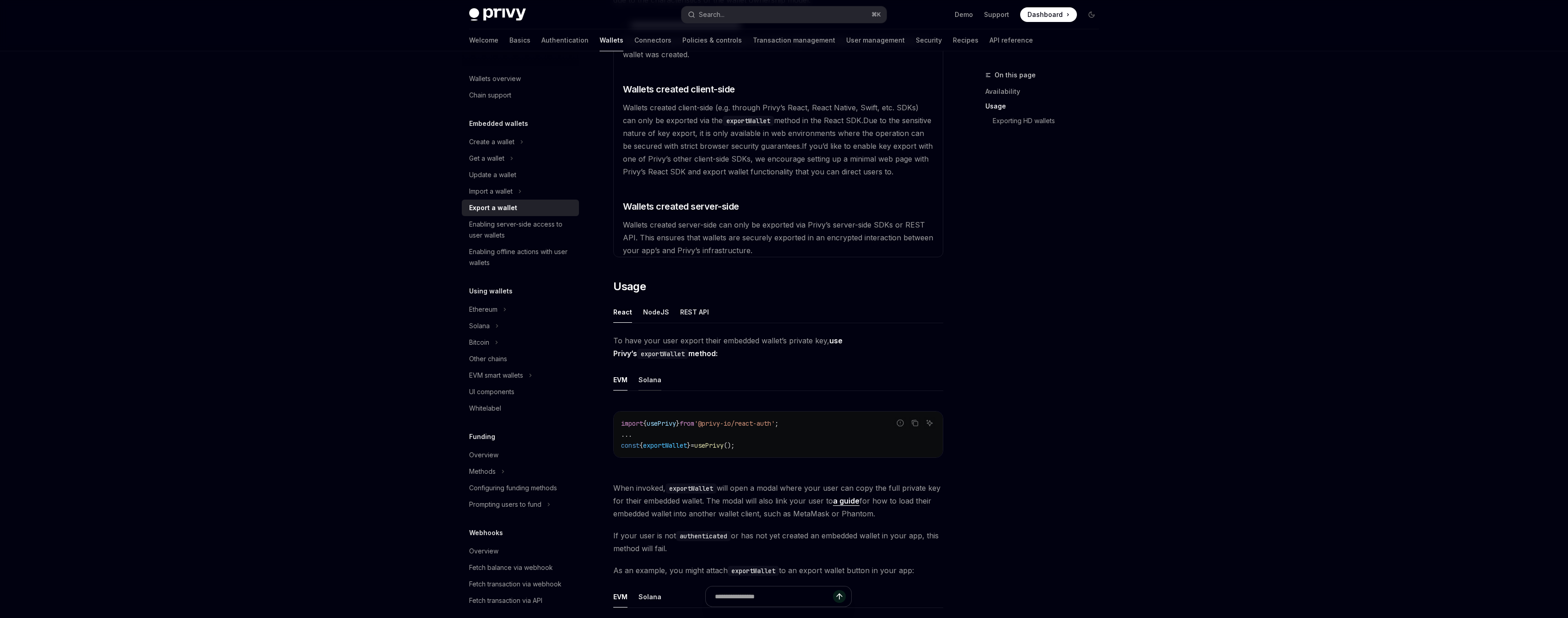
click at [656, 381] on button "Solana" at bounding box center [649, 379] width 23 height 21
type textarea "*"
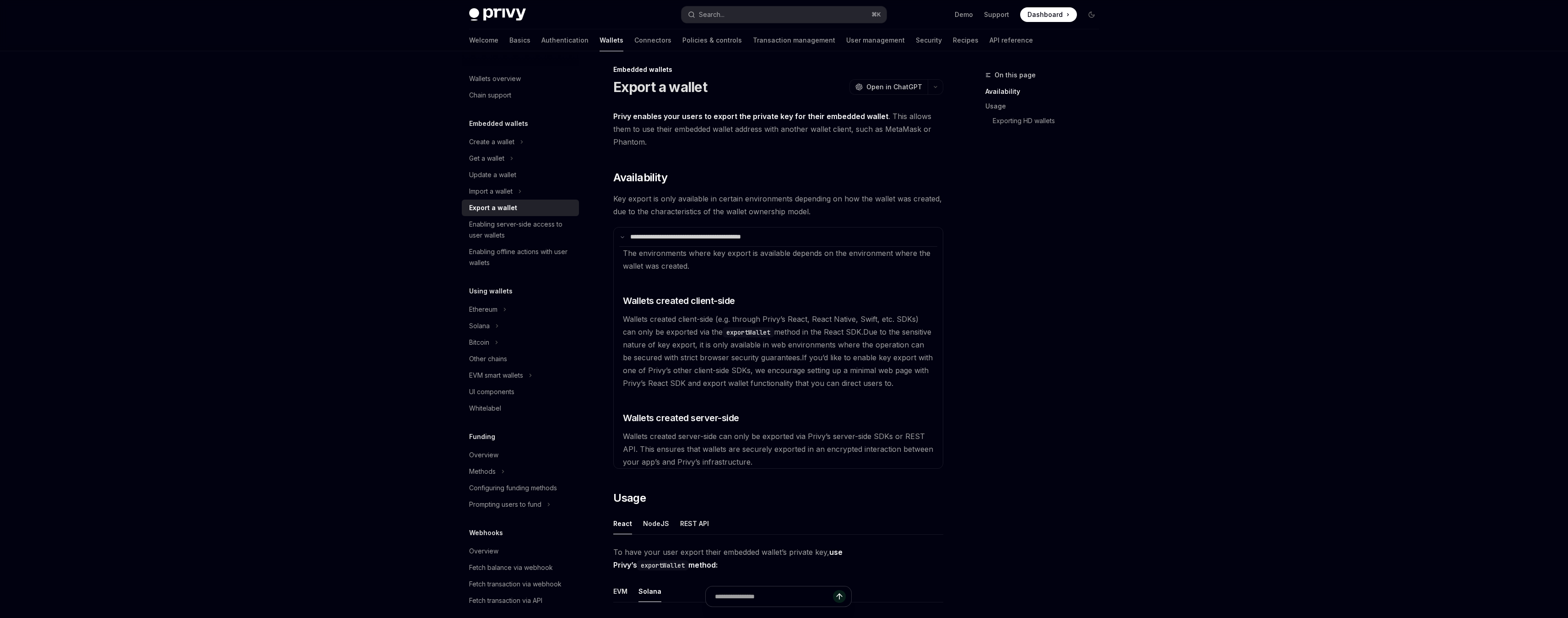
scroll to position [11, 0]
